Goal: Information Seeking & Learning: Learn about a topic

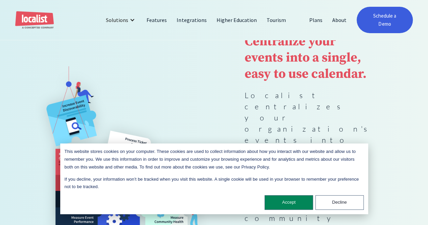
scroll to position [101, 0]
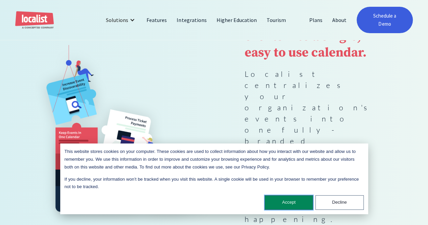
click at [294, 201] on button "Accept" at bounding box center [289, 202] width 48 height 15
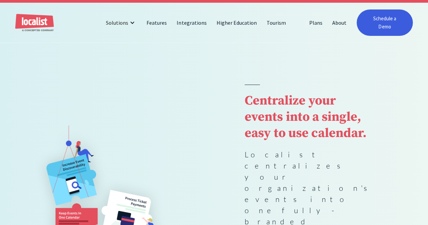
scroll to position [0, 0]
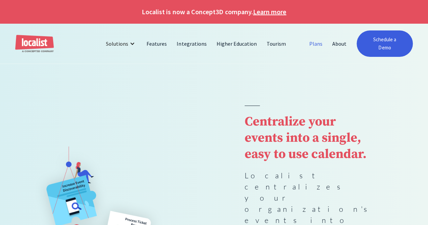
click at [313, 38] on link "Plans" at bounding box center [315, 44] width 23 height 16
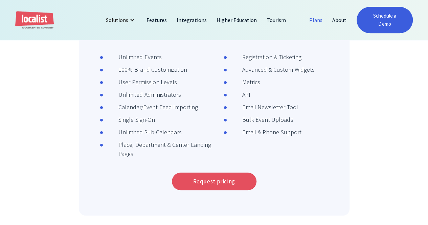
scroll to position [237, 0]
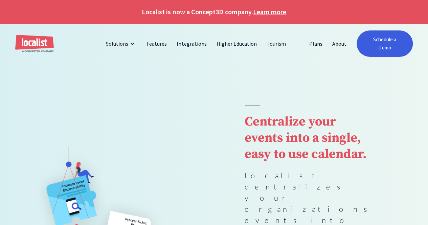
scroll to position [24, 0]
